Goal: Communication & Community: Answer question/provide support

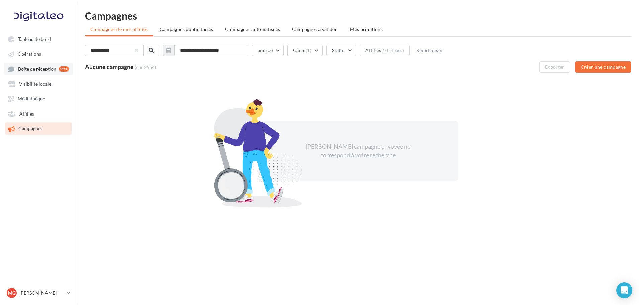
click at [38, 70] on span "Boîte de réception" at bounding box center [37, 69] width 38 height 6
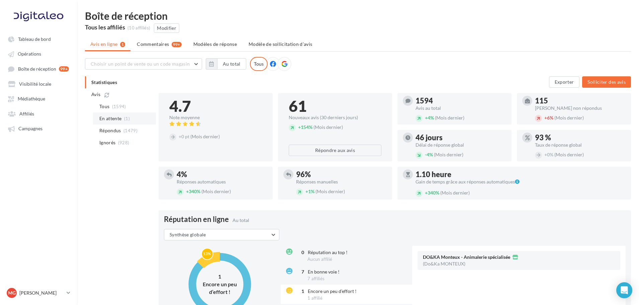
click at [123, 122] on li "En attente (1)" at bounding box center [124, 118] width 63 height 12
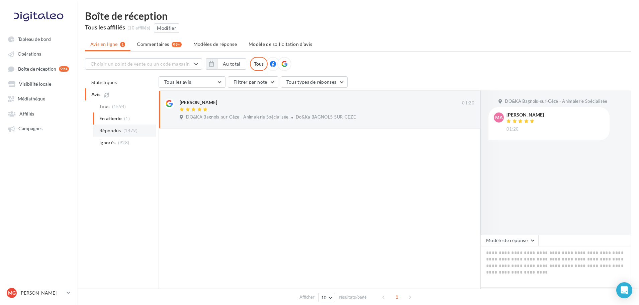
click at [116, 133] on span "Répondus" at bounding box center [110, 130] width 22 height 7
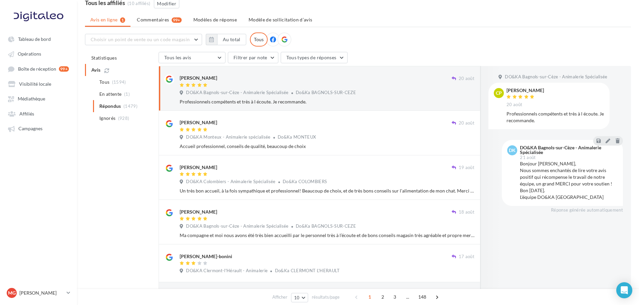
scroll to position [28, 0]
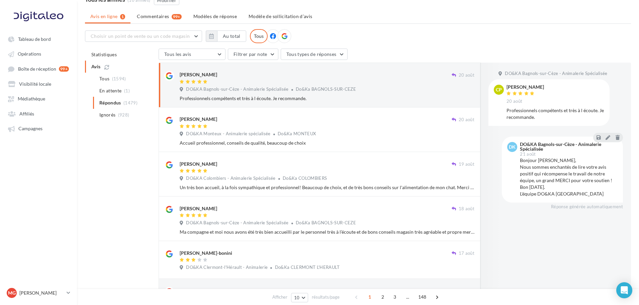
click at [279, 134] on span "Do&Ka MONTEUX" at bounding box center [297, 133] width 38 height 5
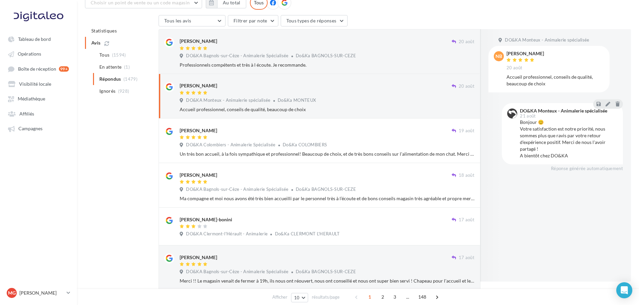
scroll to position [64, 0]
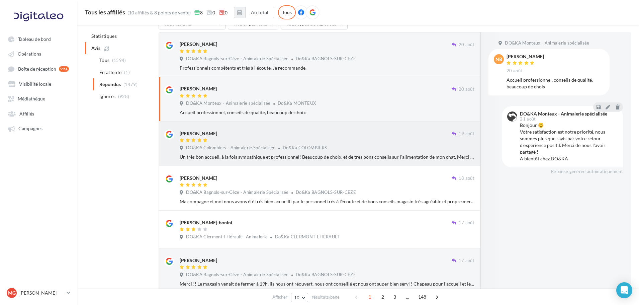
click at [289, 142] on div at bounding box center [316, 141] width 272 height 6
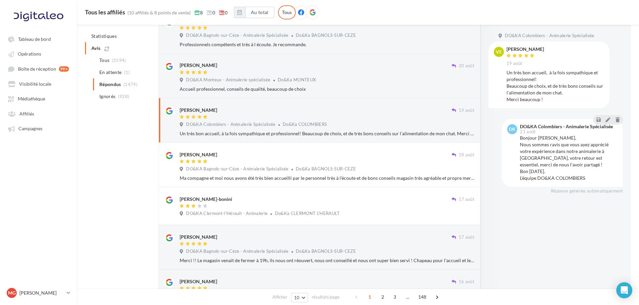
scroll to position [88, 0]
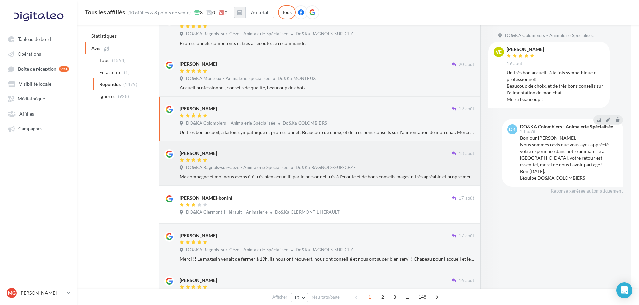
click at [296, 154] on div "[PERSON_NAME]" at bounding box center [316, 152] width 272 height 7
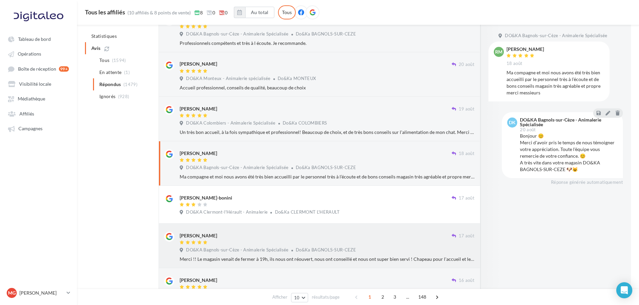
click at [293, 238] on div "[PERSON_NAME]" at bounding box center [316, 235] width 272 height 7
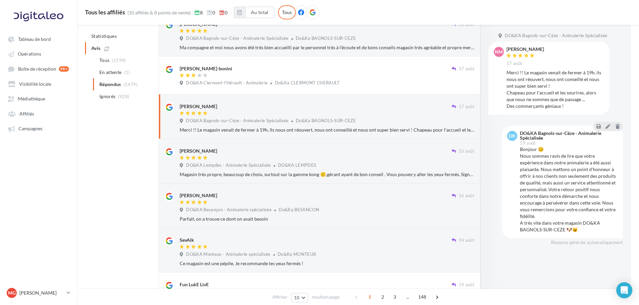
scroll to position [218, 0]
